Goal: Information Seeking & Learning: Compare options

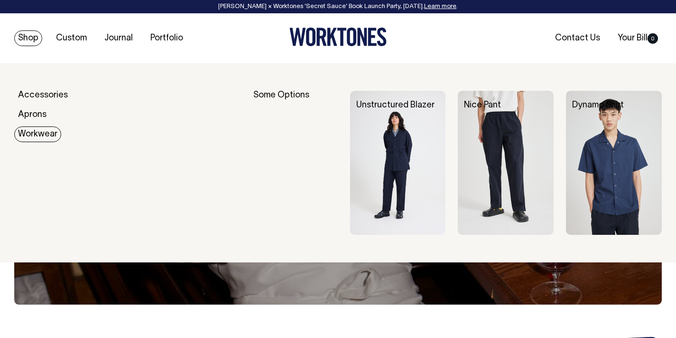
drag, startPoint x: 31, startPoint y: 36, endPoint x: 38, endPoint y: 138, distance: 102.3
click at [38, 138] on link "Workwear" at bounding box center [37, 134] width 47 height 16
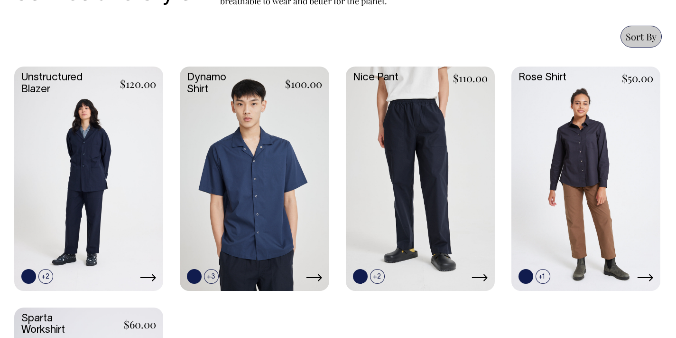
click at [280, 147] on link at bounding box center [254, 177] width 149 height 222
click at [67, 159] on link at bounding box center [88, 177] width 149 height 222
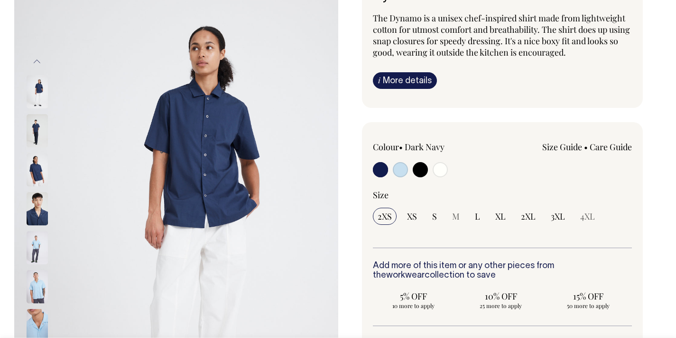
scroll to position [98, 0]
click at [34, 131] on img at bounding box center [37, 129] width 21 height 33
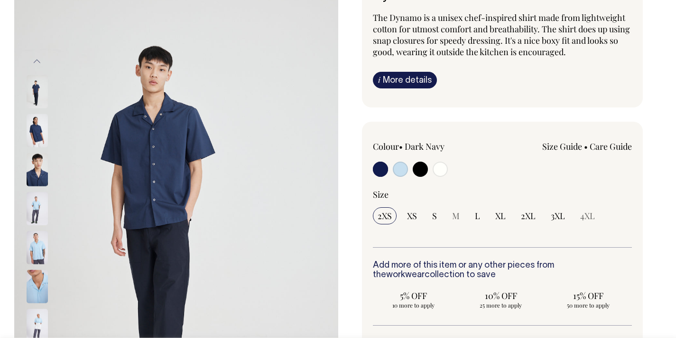
click at [36, 162] on img at bounding box center [37, 168] width 21 height 33
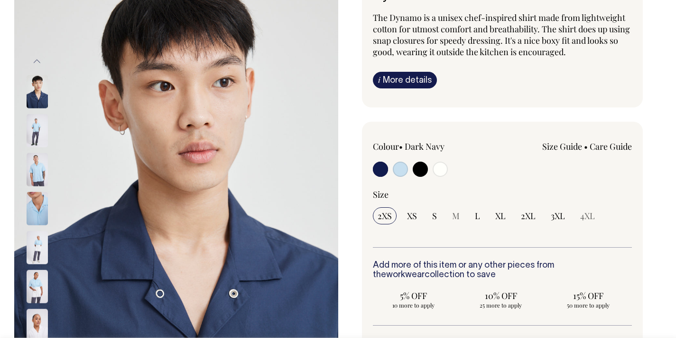
click at [36, 174] on img at bounding box center [37, 168] width 21 height 33
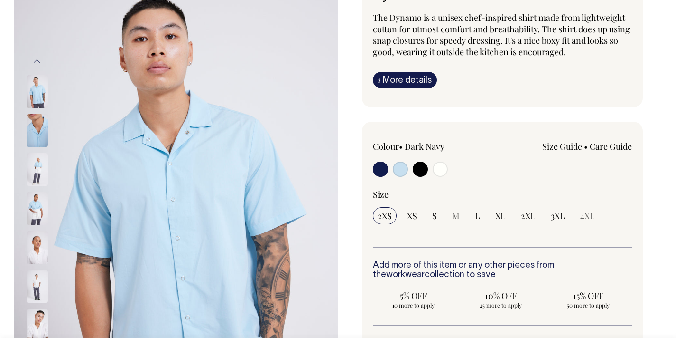
click at [400, 168] on input "radio" at bounding box center [400, 168] width 15 height 15
radio input "true"
select select "True Blue"
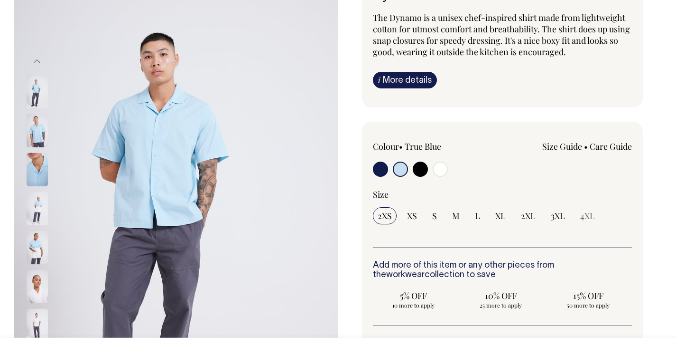
drag, startPoint x: 0, startPoint y: 0, endPoint x: 420, endPoint y: 171, distance: 453.6
click at [420, 171] on input "radio" at bounding box center [420, 168] width 15 height 15
radio input "true"
select select "Black"
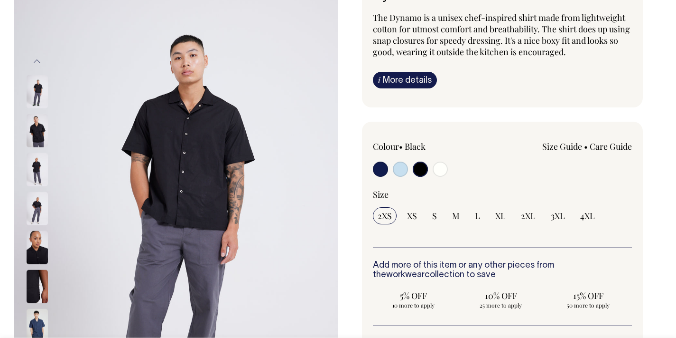
click at [437, 170] on input "radio" at bounding box center [440, 168] width 15 height 15
radio input "true"
select select "Off-White"
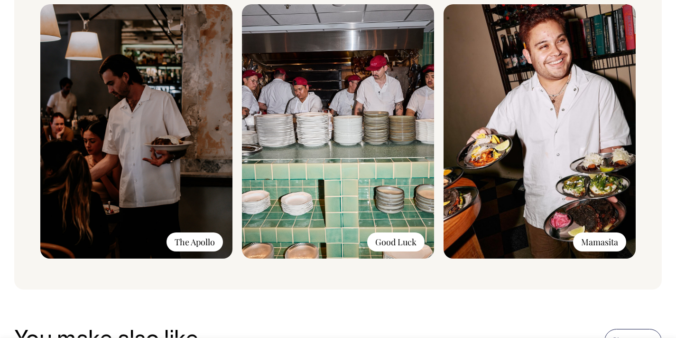
scroll to position [751, 0]
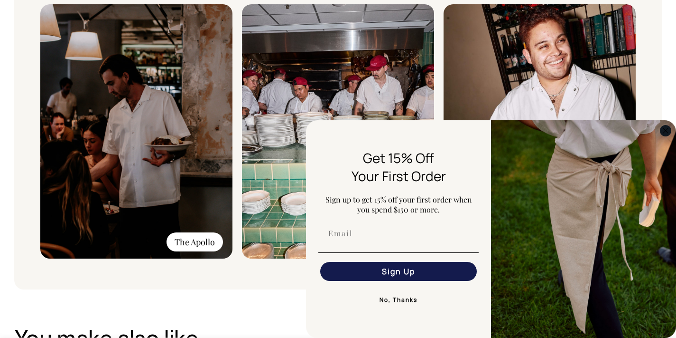
click at [665, 131] on icon "Close dialog" at bounding box center [666, 130] width 5 height 5
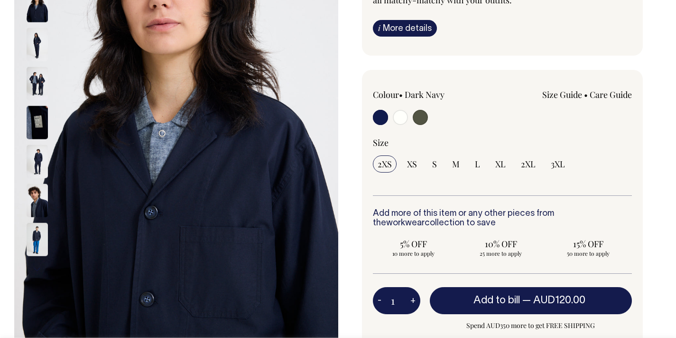
scroll to position [185, 0]
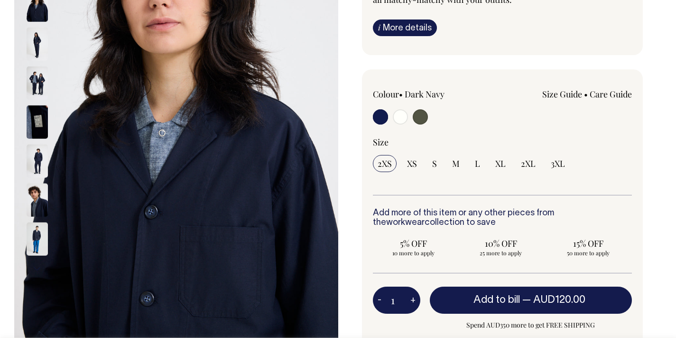
click at [41, 196] on img at bounding box center [37, 199] width 21 height 33
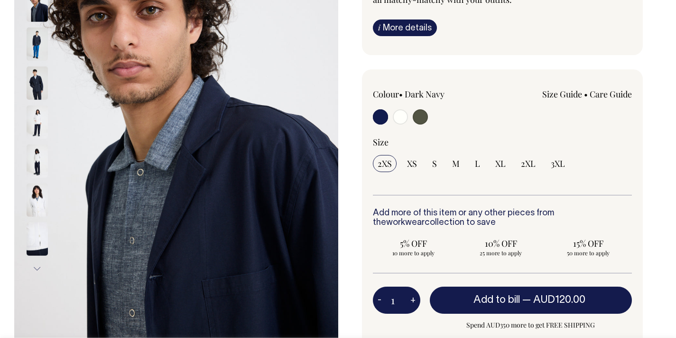
click at [35, 201] on img at bounding box center [37, 199] width 21 height 33
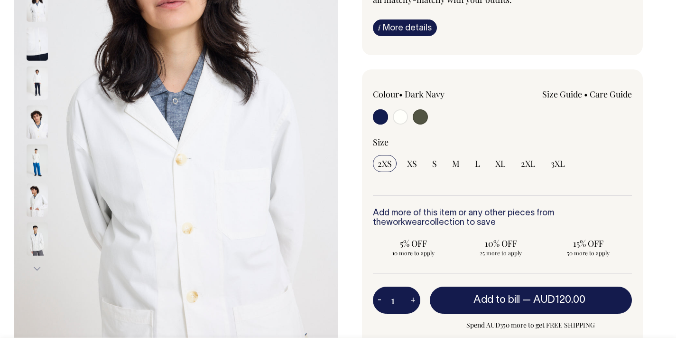
click at [35, 201] on img at bounding box center [37, 199] width 21 height 33
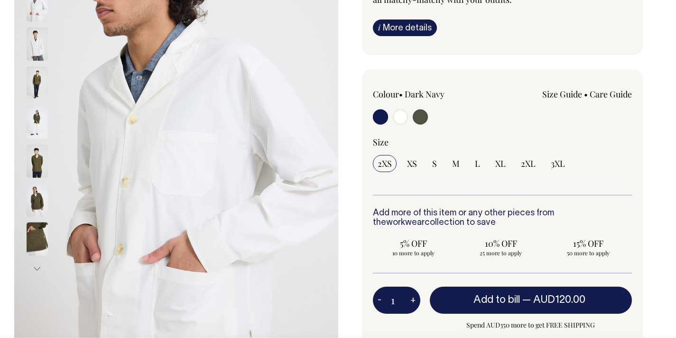
click at [407, 120] on input "radio" at bounding box center [400, 116] width 15 height 15
radio input "true"
radio input "false"
radio input "true"
select select "Off-White"
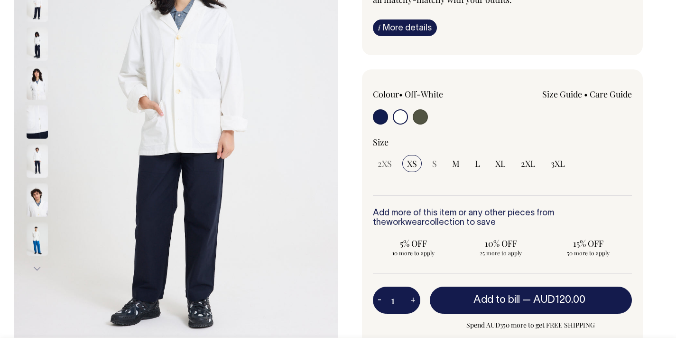
click at [418, 116] on input "radio" at bounding box center [420, 116] width 15 height 15
radio input "true"
select select "Olive"
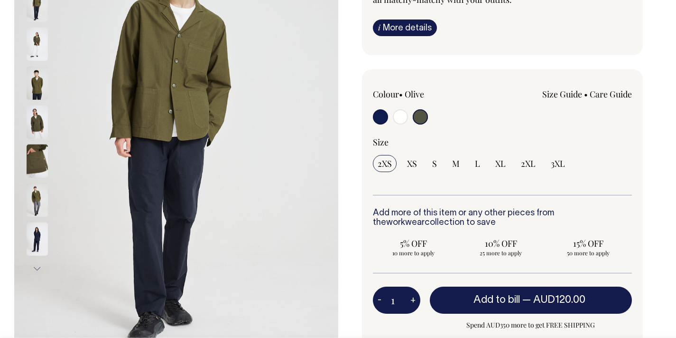
click at [421, 116] on input "radio" at bounding box center [420, 116] width 15 height 15
drag, startPoint x: 41, startPoint y: 196, endPoint x: 404, endPoint y: 116, distance: 371.8
click at [404, 116] on input "radio" at bounding box center [400, 116] width 15 height 15
radio input "true"
radio input "false"
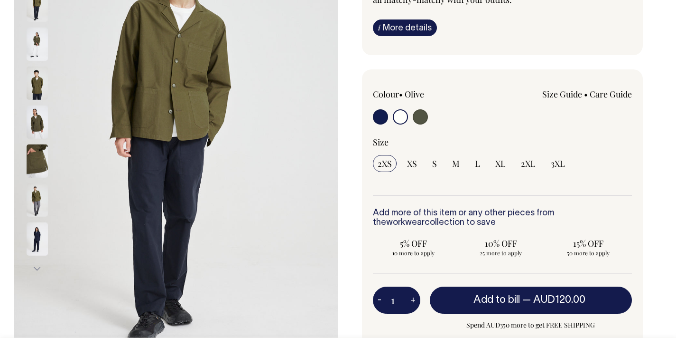
radio input "true"
select select "Off-White"
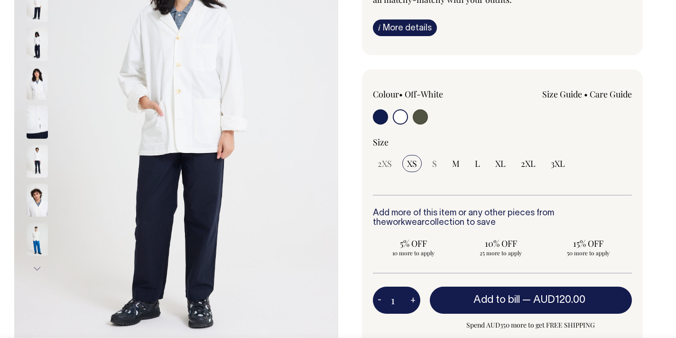
click at [377, 117] on input "radio" at bounding box center [380, 116] width 15 height 15
radio input "true"
select select "Dark Navy"
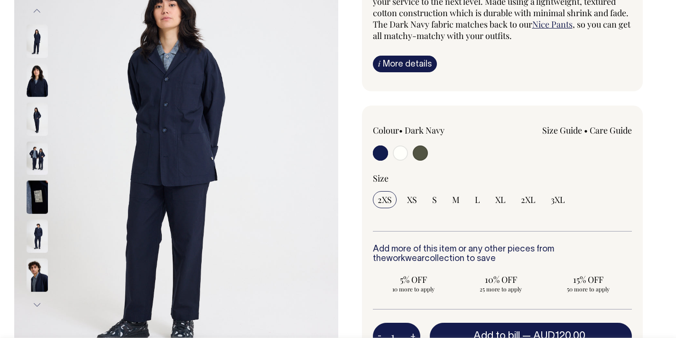
scroll to position [149, 0]
click at [395, 150] on input "radio" at bounding box center [400, 152] width 15 height 15
radio input "true"
radio input "false"
radio input "true"
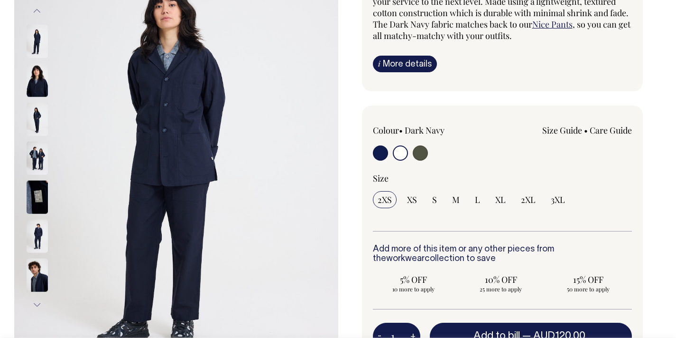
select select "Off-White"
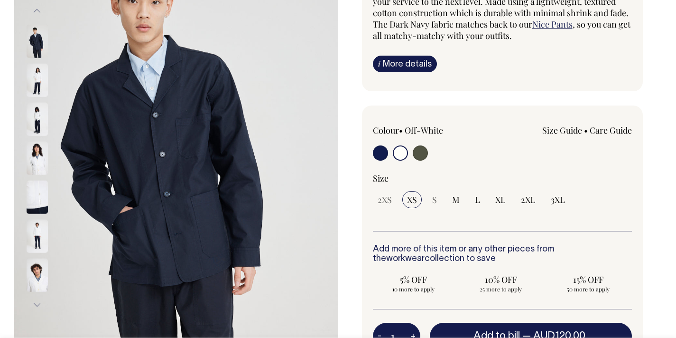
click at [396, 157] on input "radio" at bounding box center [400, 152] width 15 height 15
drag, startPoint x: 404, startPoint y: 116, endPoint x: 418, endPoint y: 151, distance: 37.7
click at [418, 151] on input "radio" at bounding box center [420, 152] width 15 height 15
radio input "true"
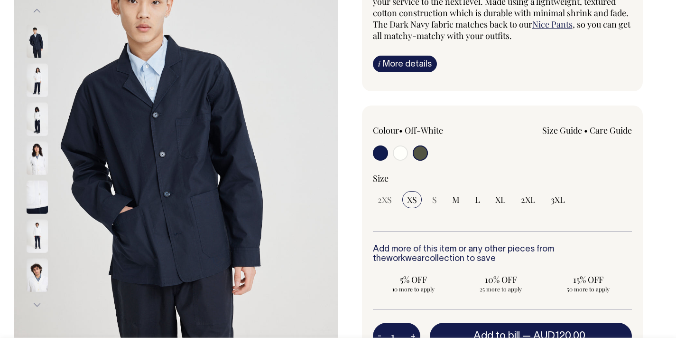
select select "Olive"
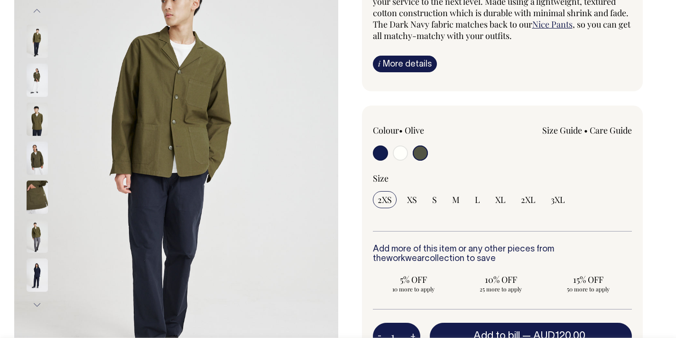
drag, startPoint x: 418, startPoint y: 151, endPoint x: 40, endPoint y: 156, distance: 378.4
click at [40, 156] on img at bounding box center [37, 157] width 21 height 33
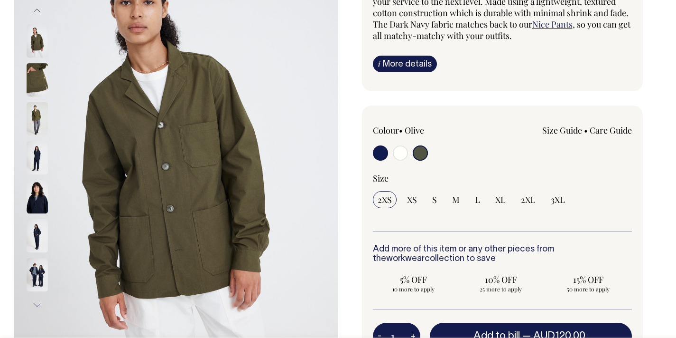
click at [31, 86] on img at bounding box center [37, 79] width 21 height 33
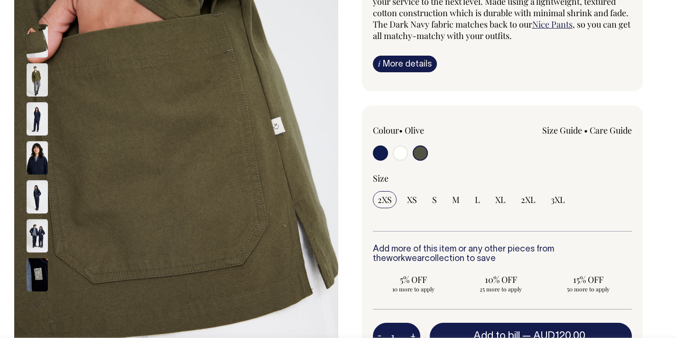
click at [47, 113] on img at bounding box center [37, 118] width 21 height 33
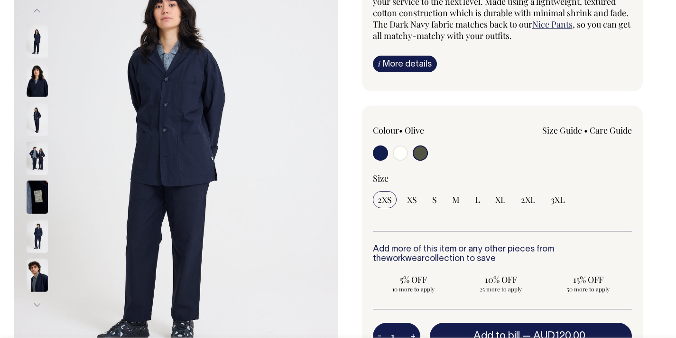
click at [35, 27] on img at bounding box center [37, 40] width 21 height 33
click at [37, 38] on img at bounding box center [37, 40] width 21 height 33
click at [50, 188] on div at bounding box center [49, 196] width 47 height 39
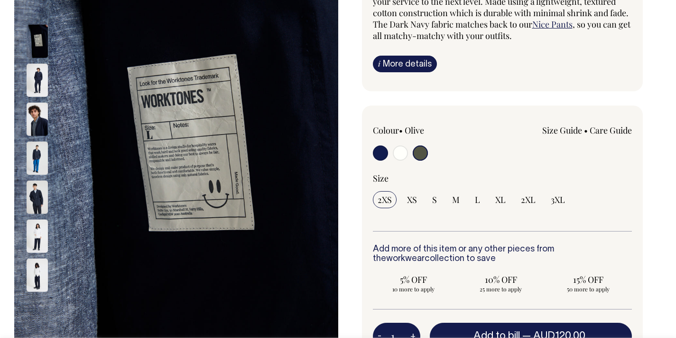
drag, startPoint x: 40, startPoint y: 156, endPoint x: 35, endPoint y: 230, distance: 74.7
click at [34, 246] on img at bounding box center [37, 235] width 21 height 33
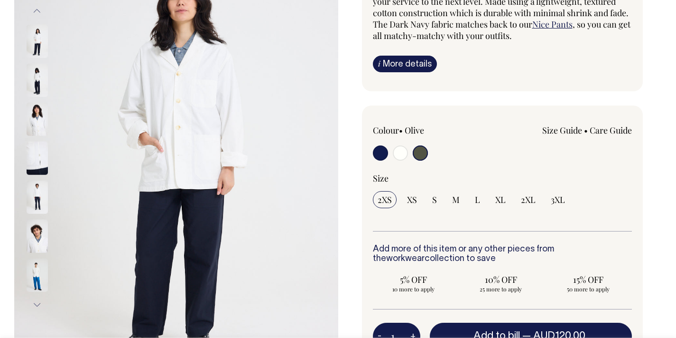
drag, startPoint x: 35, startPoint y: 230, endPoint x: 42, endPoint y: 243, distance: 14.9
click at [42, 243] on img at bounding box center [37, 235] width 21 height 33
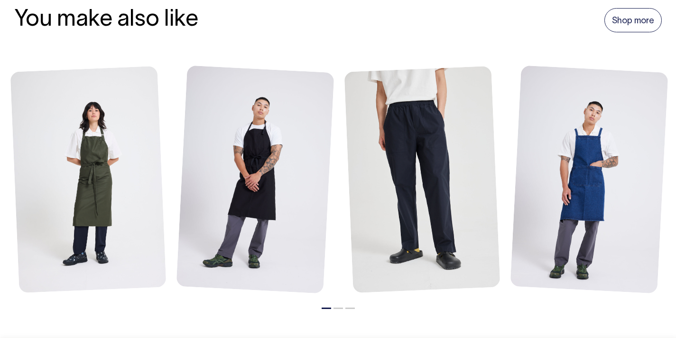
scroll to position [1105, 0]
